Goal: Task Accomplishment & Management: Use online tool/utility

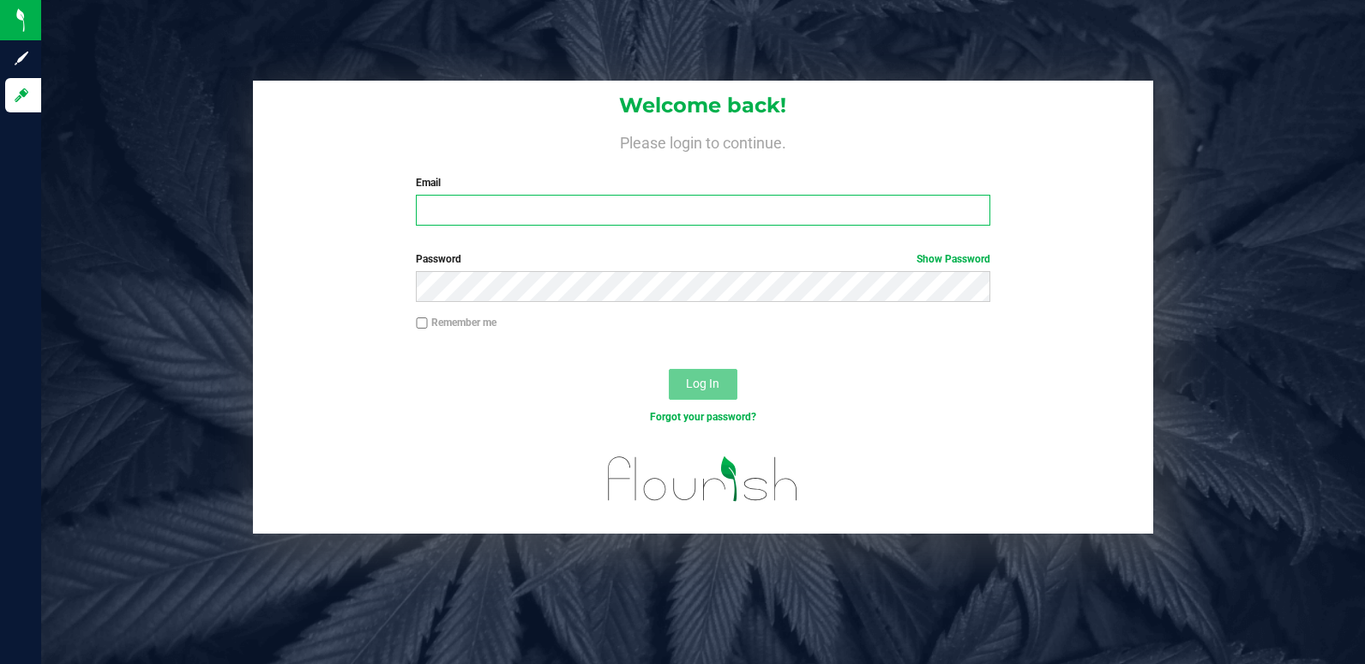
type input "[EMAIL_ADDRESS][DOMAIN_NAME]"
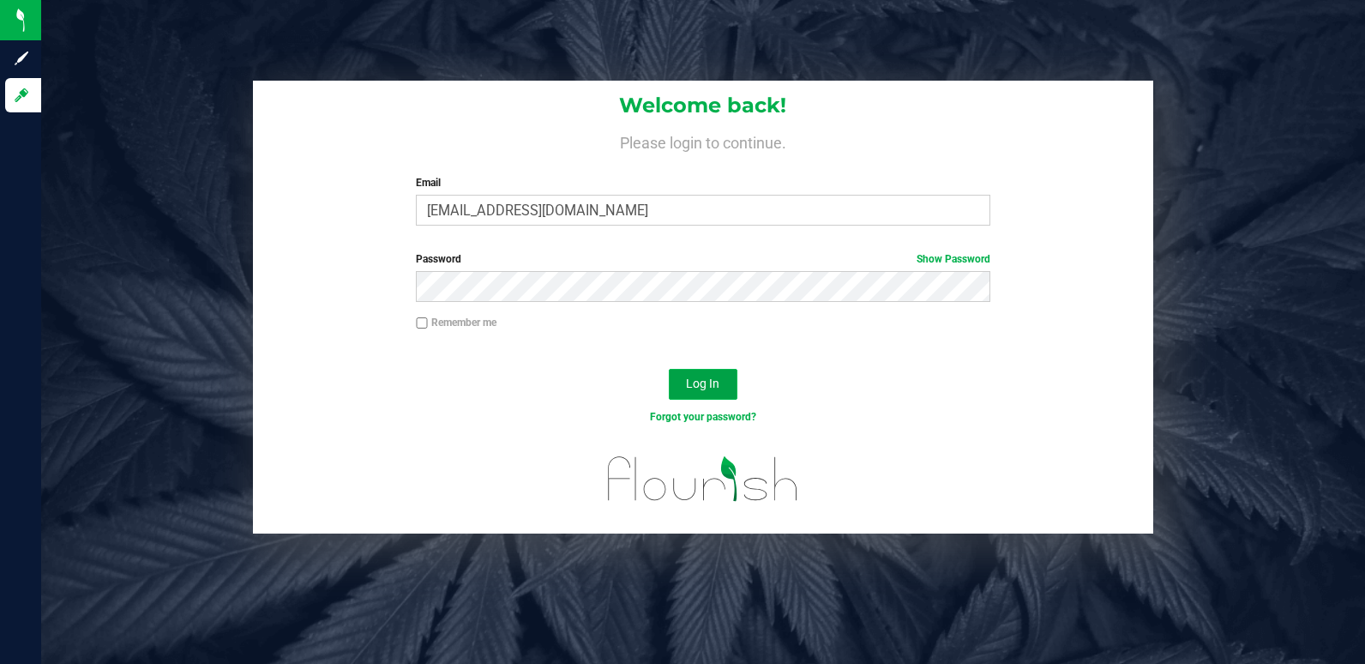
click at [711, 394] on button "Log In" at bounding box center [703, 384] width 69 height 31
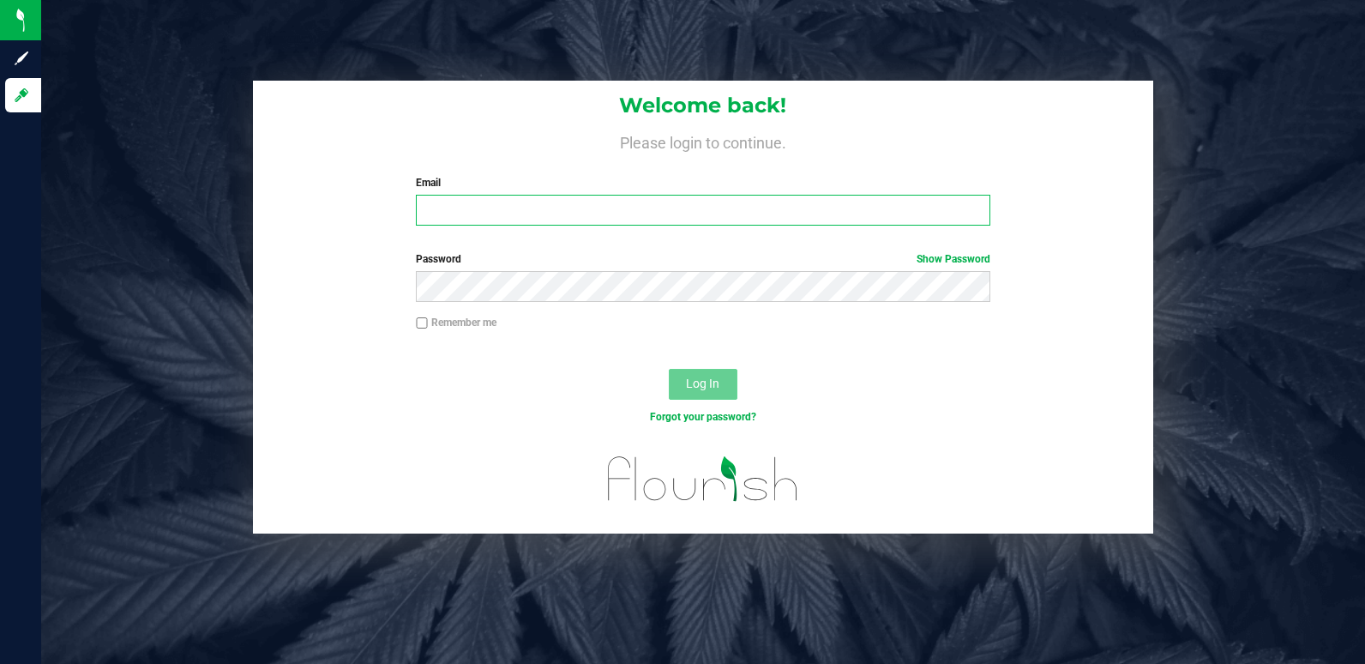
type input "[EMAIL_ADDRESS][DOMAIN_NAME]"
click at [690, 381] on span "Log In" at bounding box center [702, 384] width 33 height 14
